Goal: Task Accomplishment & Management: Use online tool/utility

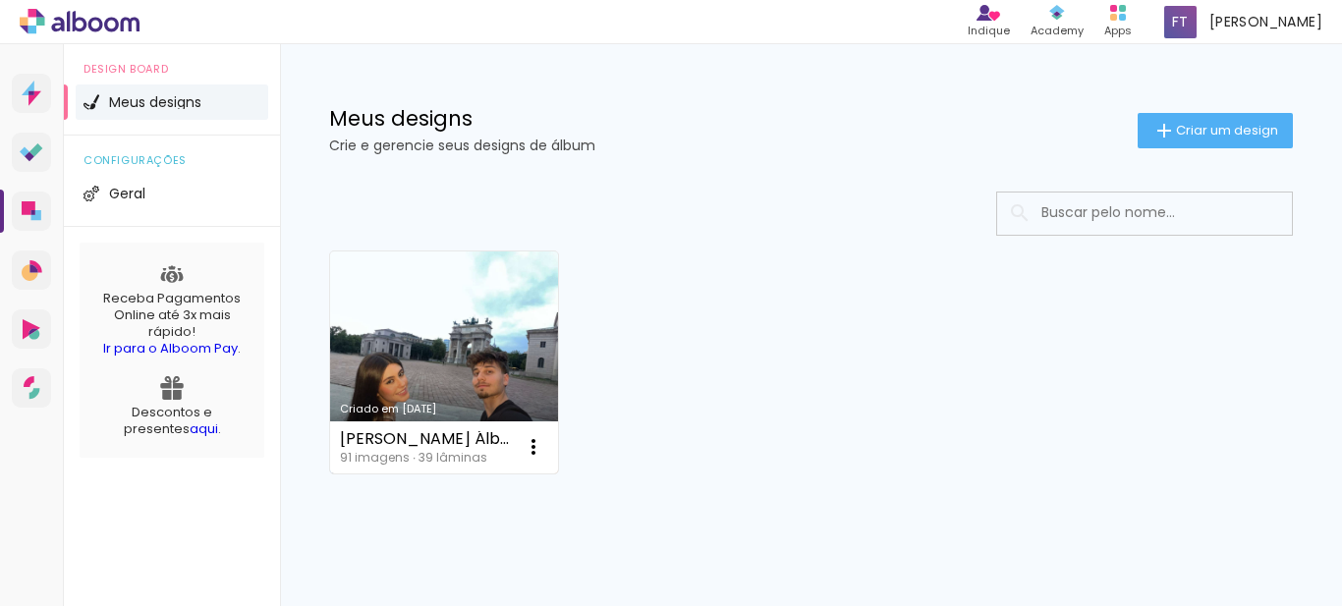
click at [440, 366] on link "Criado em [DATE]" at bounding box center [444, 363] width 228 height 222
